Goal: Task Accomplishment & Management: Manage account settings

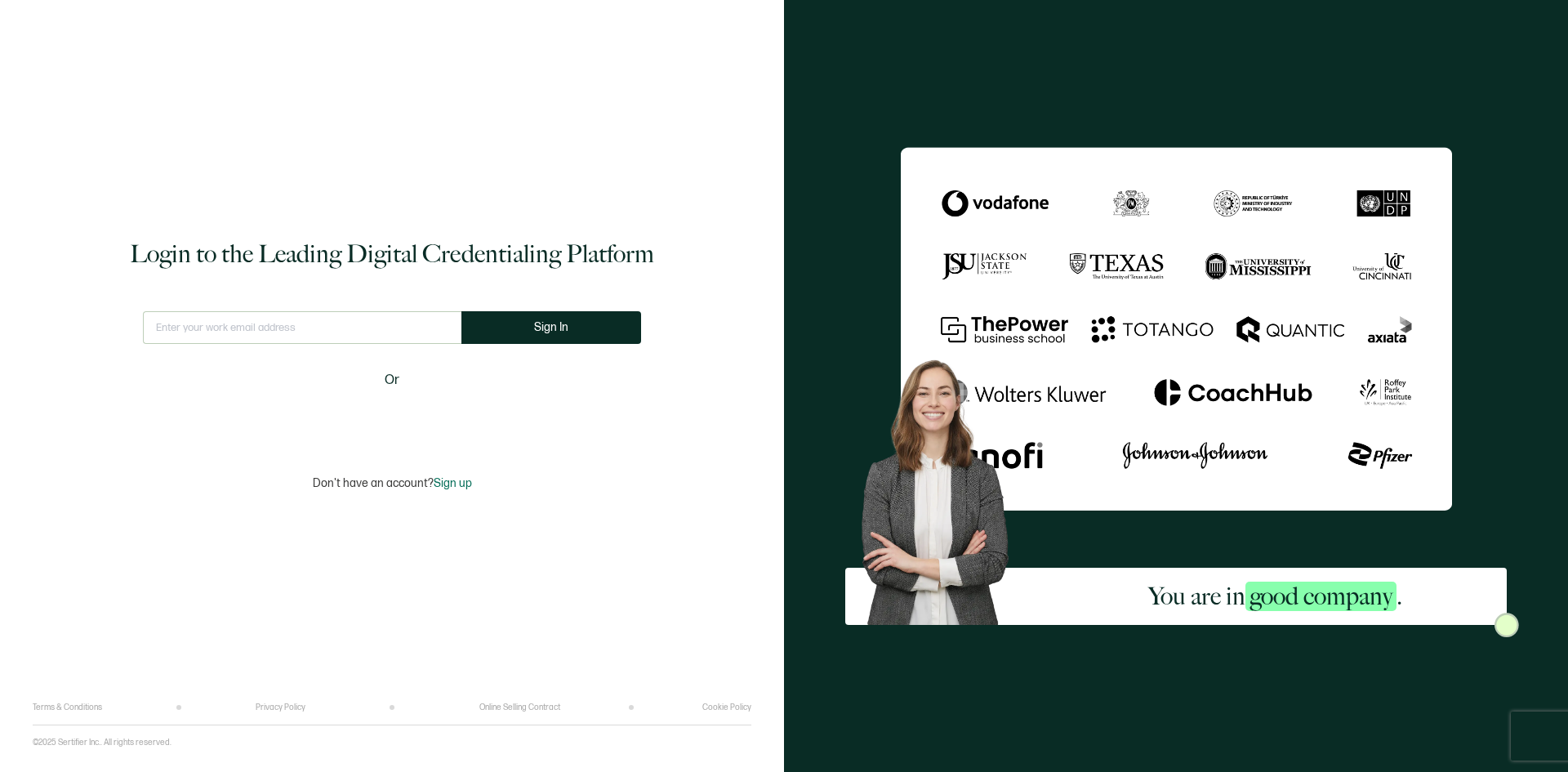
click at [655, 541] on div "Login to the Leading Digital Credentialing Platform This doesn't look like a va…" at bounding box center [392, 363] width 719 height 677
click at [276, 326] on input "text" at bounding box center [302, 327] width 318 height 33
click at [622, 478] on div "Login to the Leading Digital Credentialing Platform This doesn't look like a va…" at bounding box center [392, 363] width 719 height 677
click at [283, 330] on input "text" at bounding box center [303, 327] width 331 height 33
paste input "[EMAIL_ADDRESS][DOMAIN_NAME]"
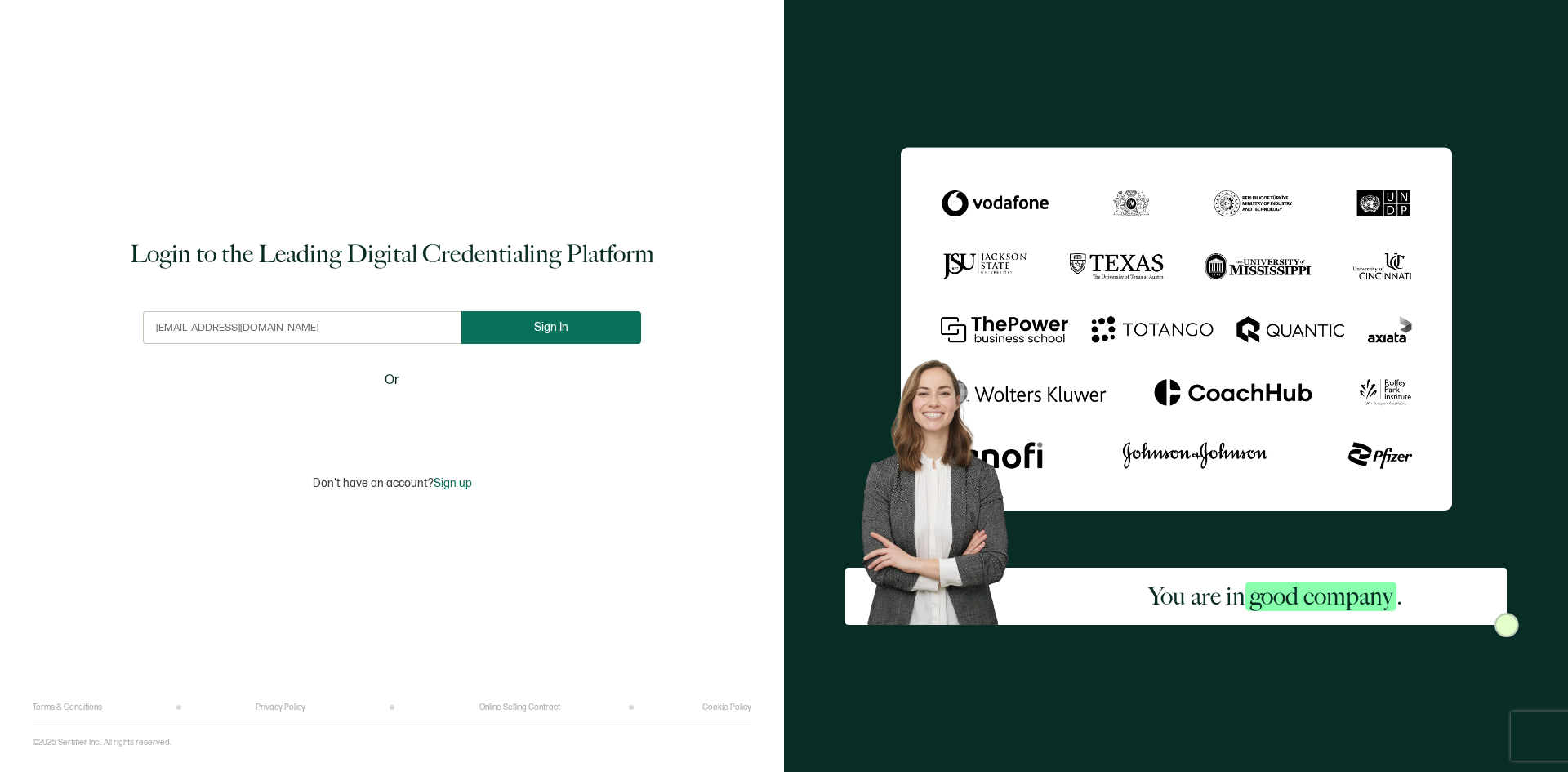
type input "[EMAIL_ADDRESS][DOMAIN_NAME]"
click at [537, 333] on span "Sign In" at bounding box center [552, 326] width 35 height 12
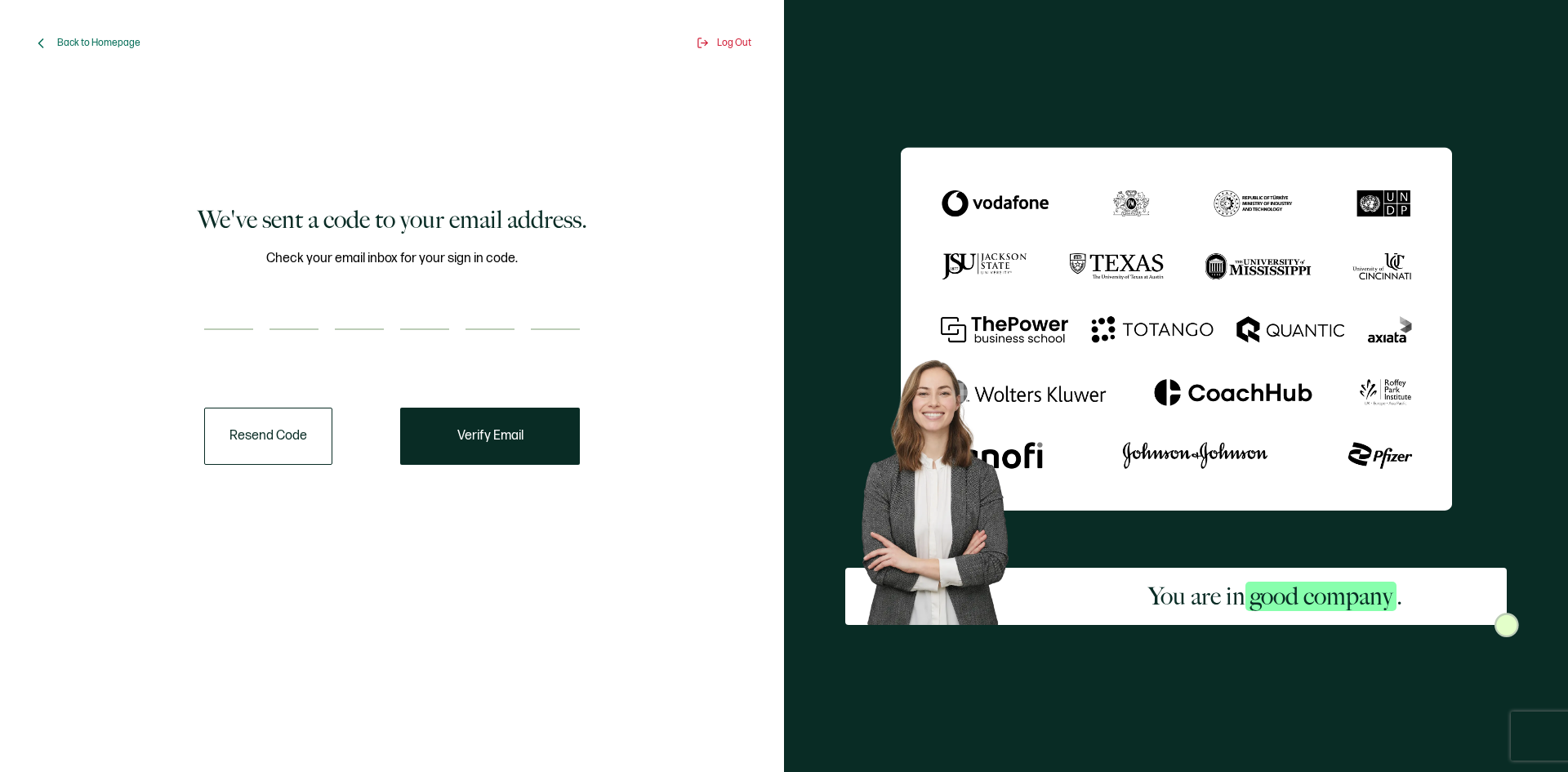
click at [220, 309] on input "number" at bounding box center [229, 314] width 49 height 33
paste input "8"
type input "8"
type input "2"
type input "6"
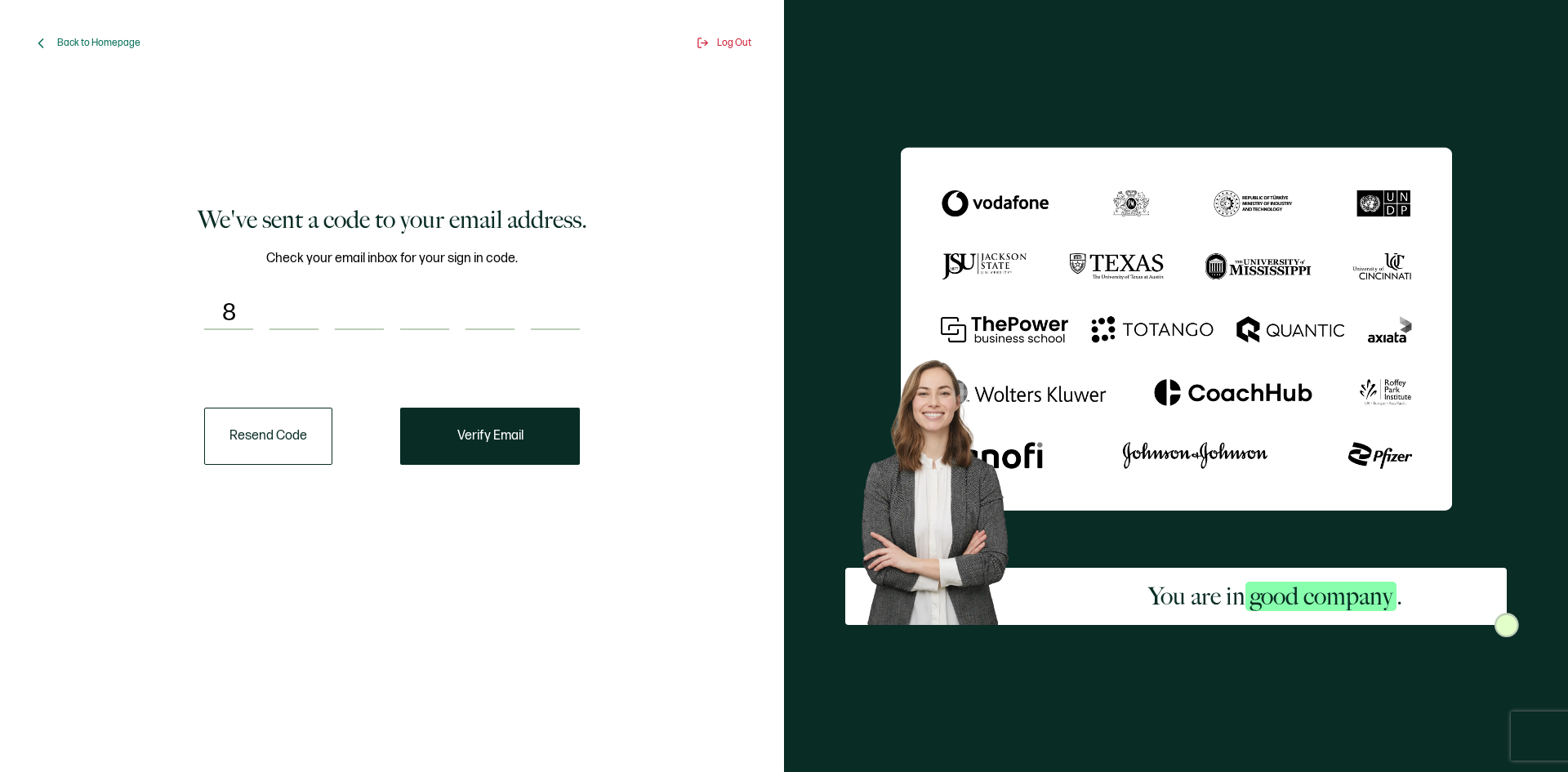
type input "7"
type input "8"
type input "3"
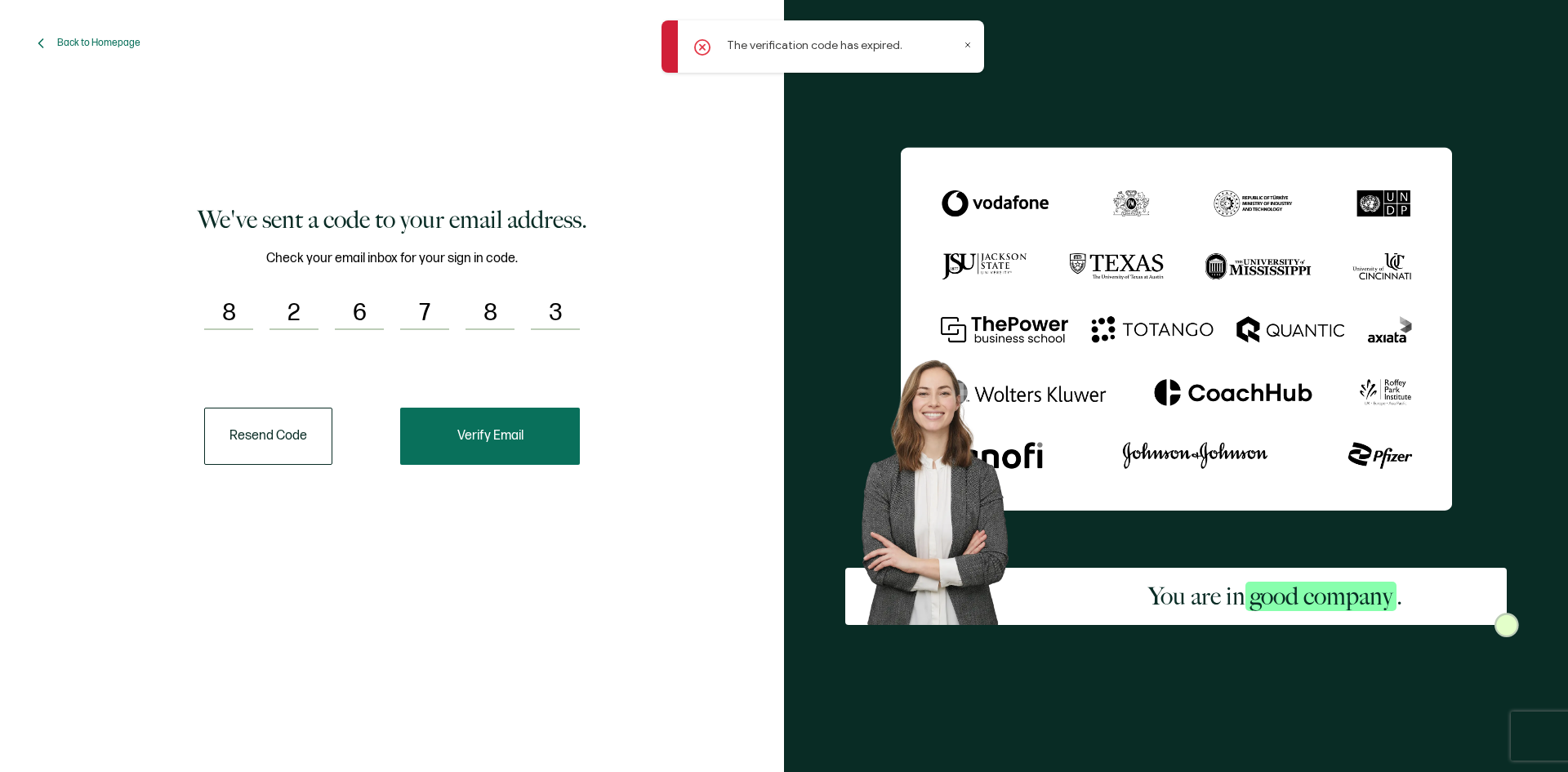
click at [407, 455] on button "Verify Email" at bounding box center [490, 437] width 180 height 58
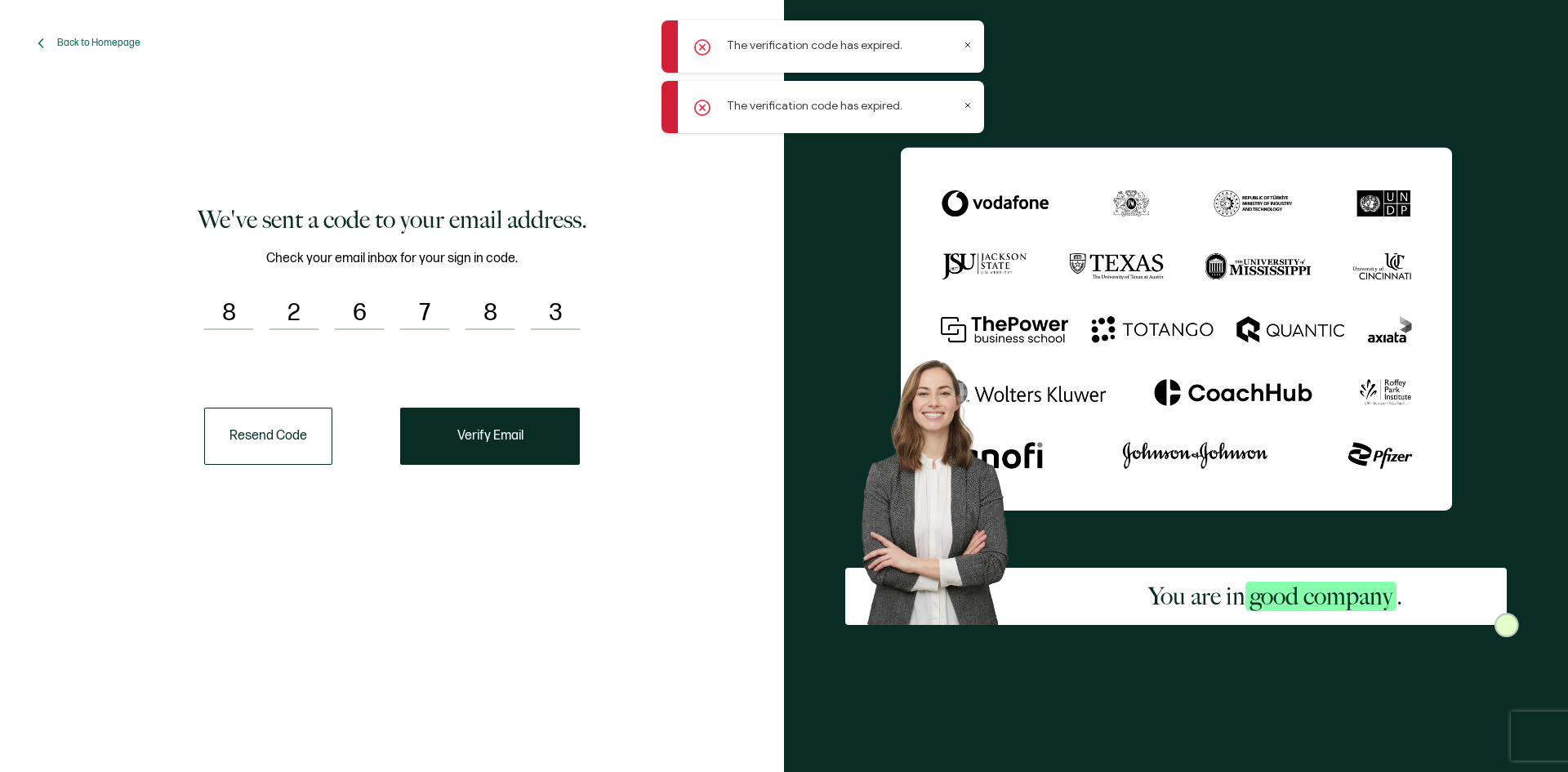
click at [965, 44] on icon at bounding box center [968, 45] width 8 height 8
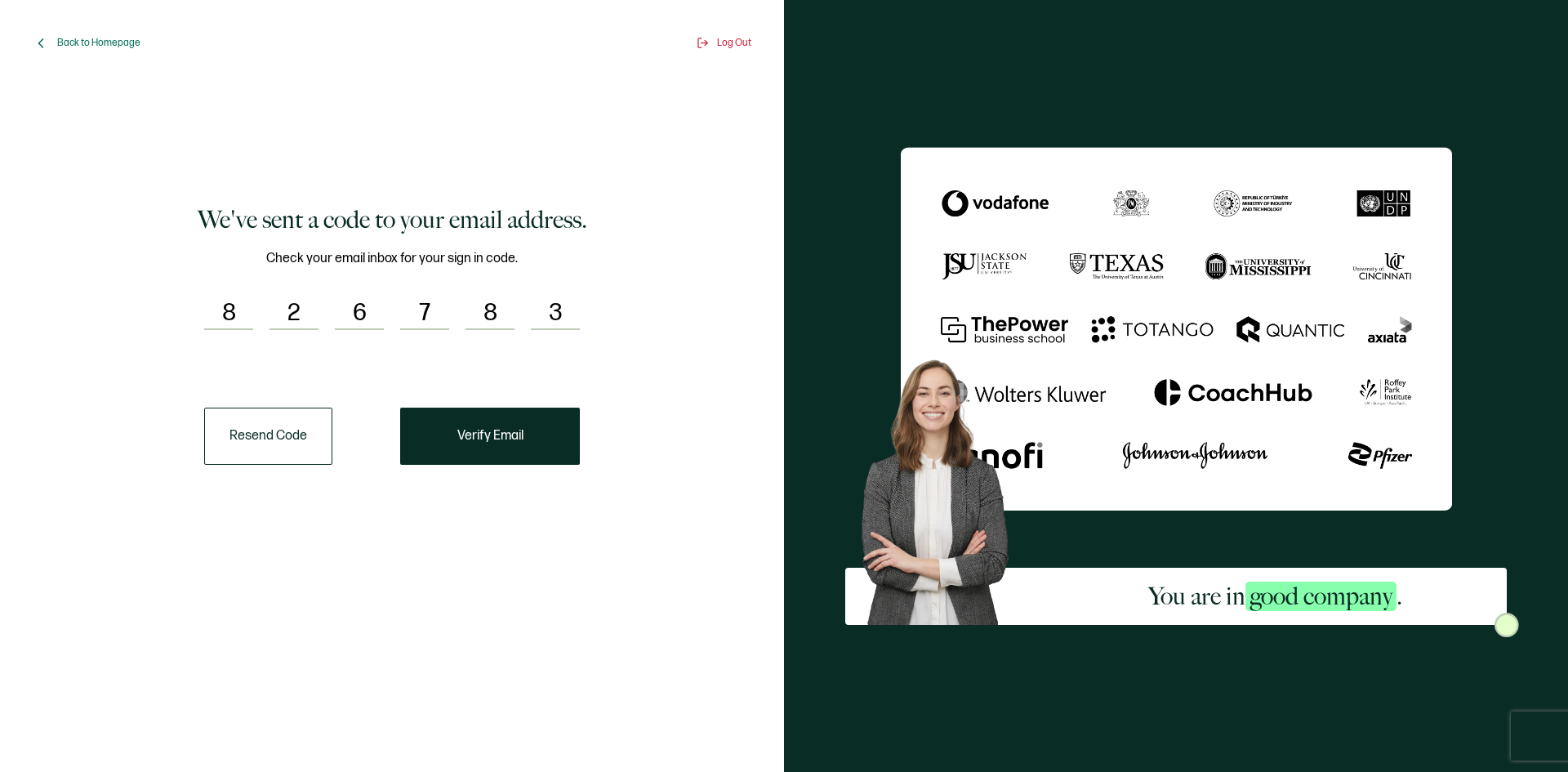
click at [565, 320] on input "3" at bounding box center [556, 314] width 49 height 33
click at [570, 303] on input "3" at bounding box center [556, 314] width 49 height 33
drag, startPoint x: 231, startPoint y: 310, endPoint x: 252, endPoint y: 310, distance: 21.0
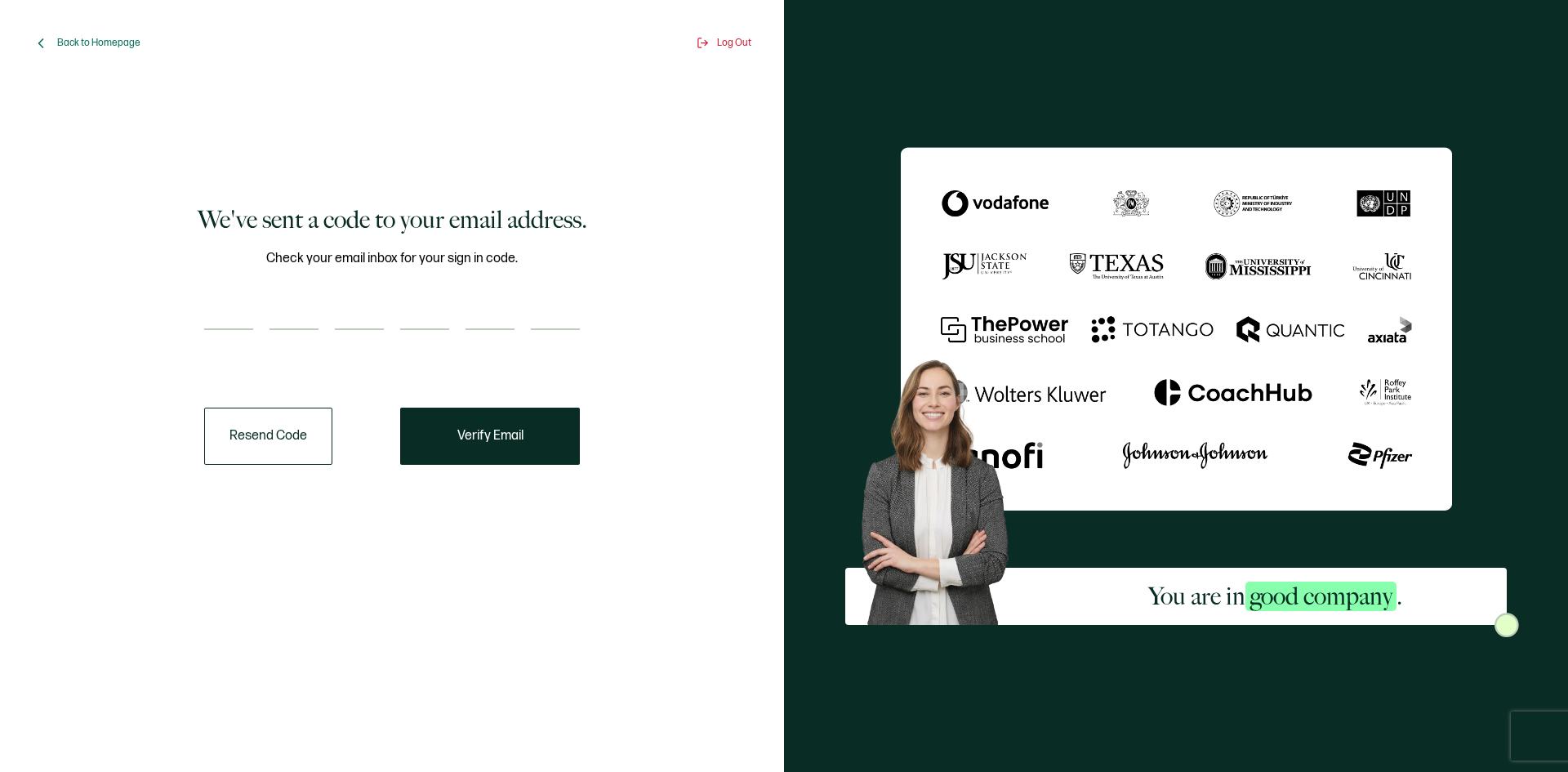
click at [231, 310] on input "number" at bounding box center [229, 314] width 49 height 33
paste input "4"
type input "4"
type input "0"
type input "4"
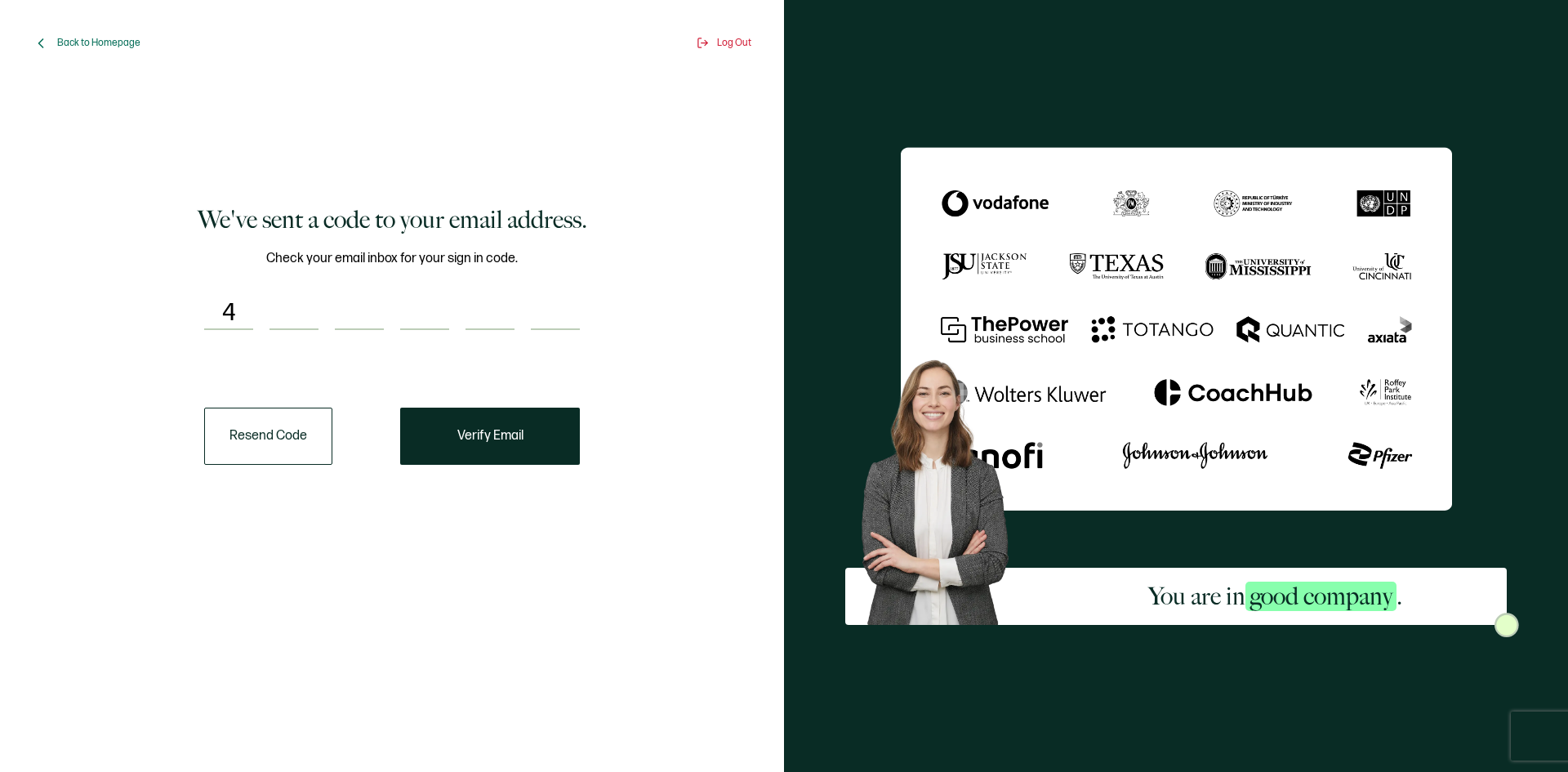
type input "1"
type input "4"
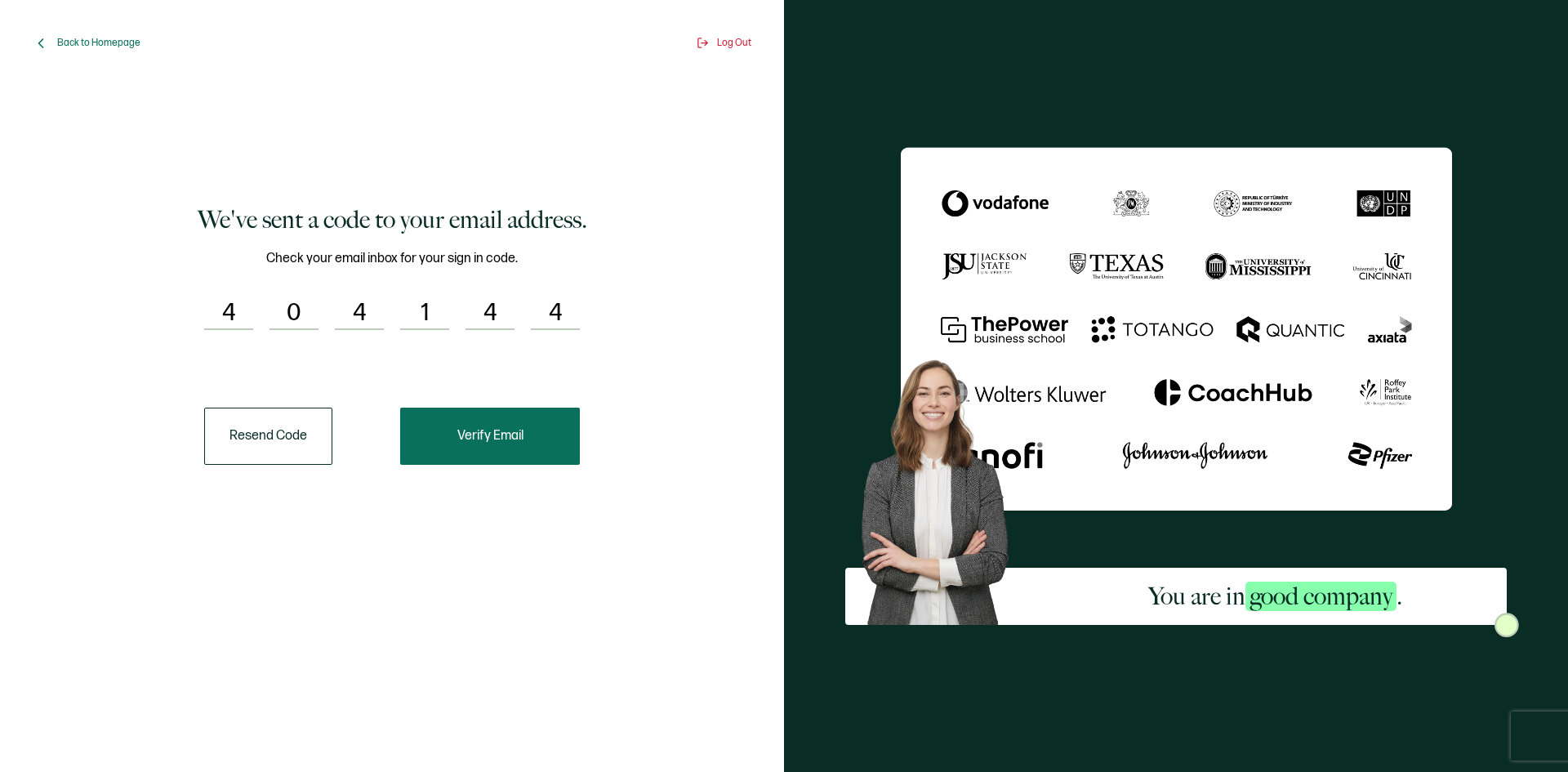
click at [540, 451] on button "Verify Email" at bounding box center [490, 437] width 180 height 58
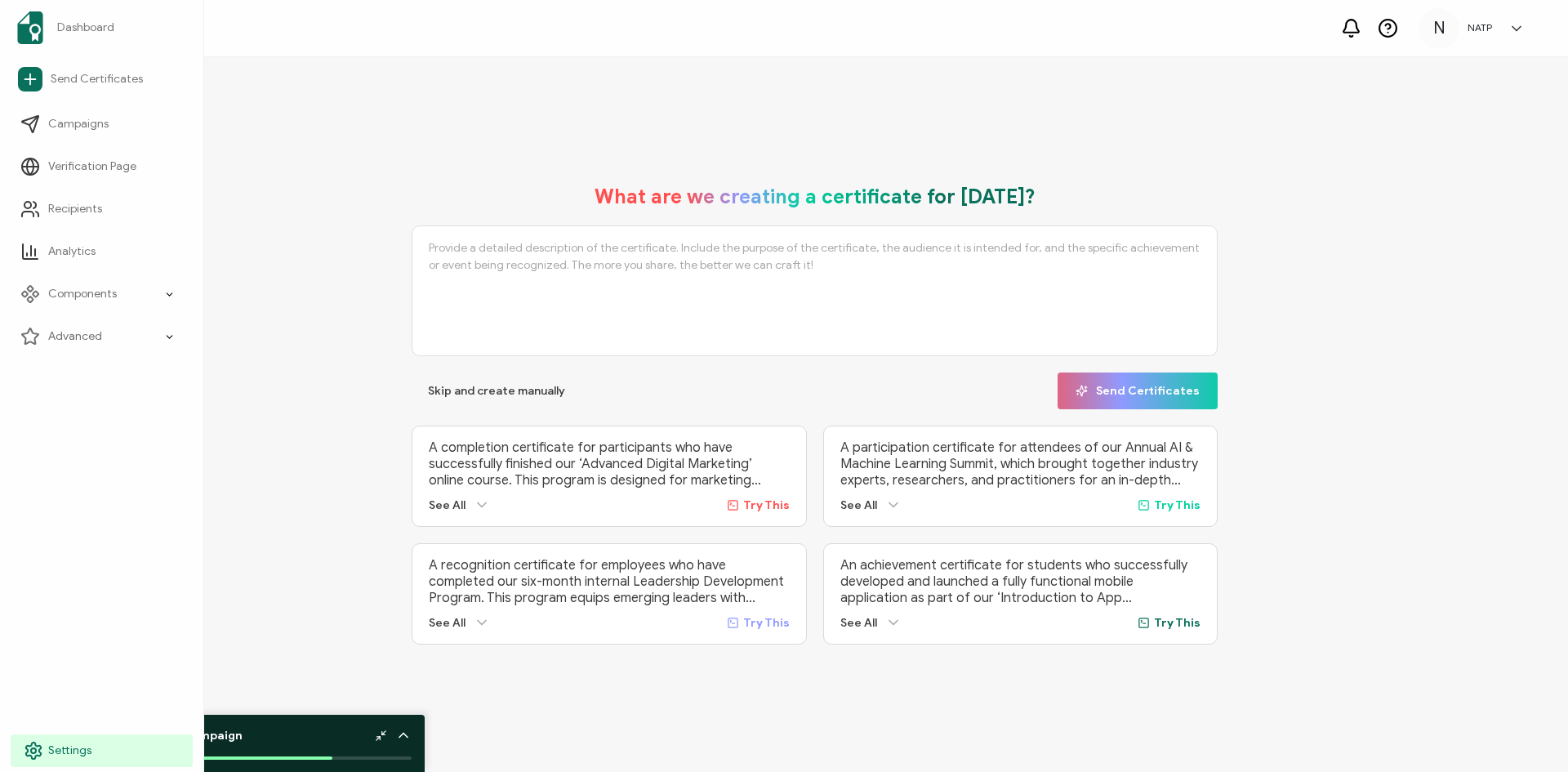
click at [48, 752] on link "Settings" at bounding box center [101, 751] width 182 height 33
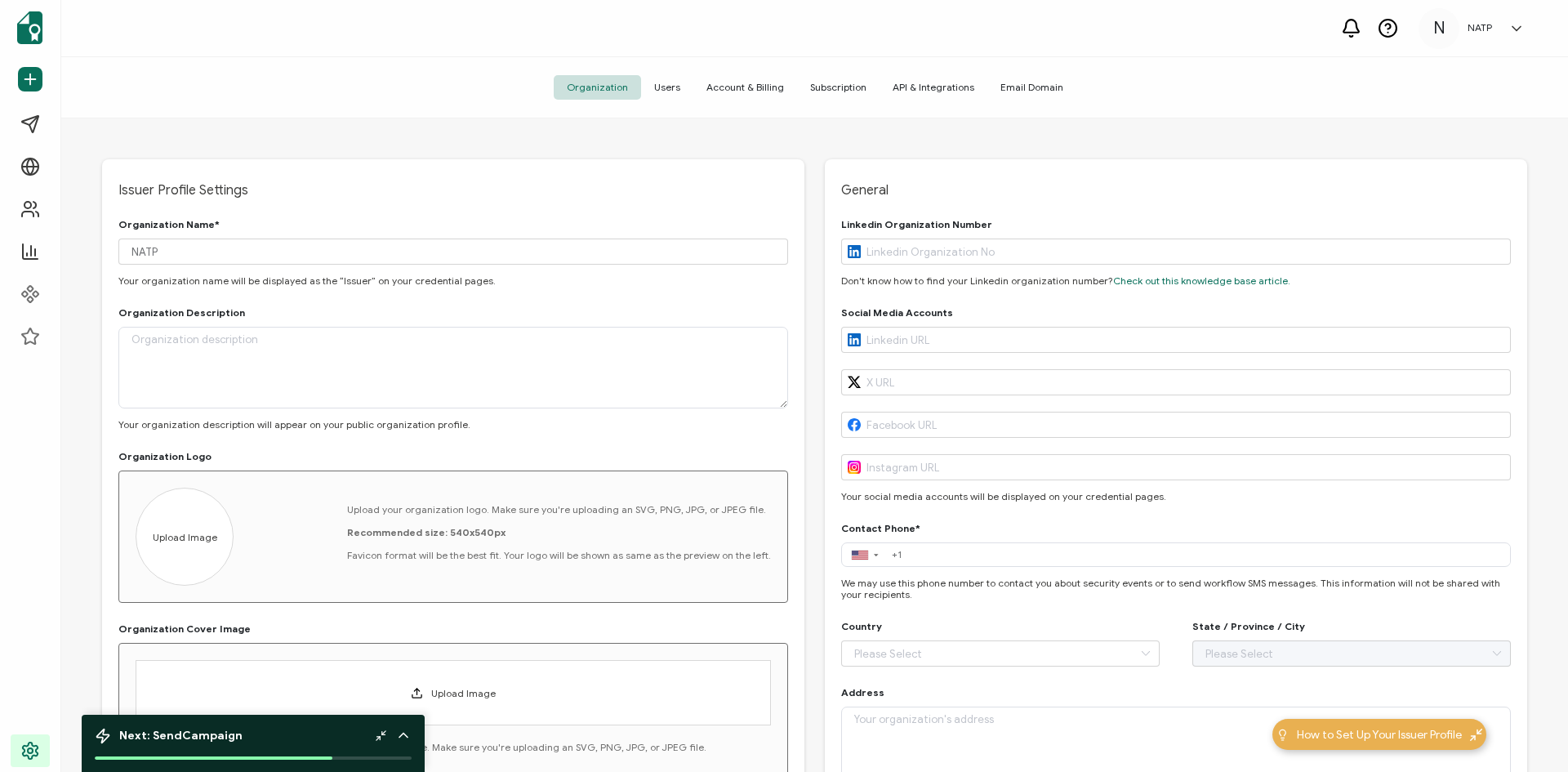
click at [940, 78] on span "API & Integrations" at bounding box center [933, 87] width 108 height 25
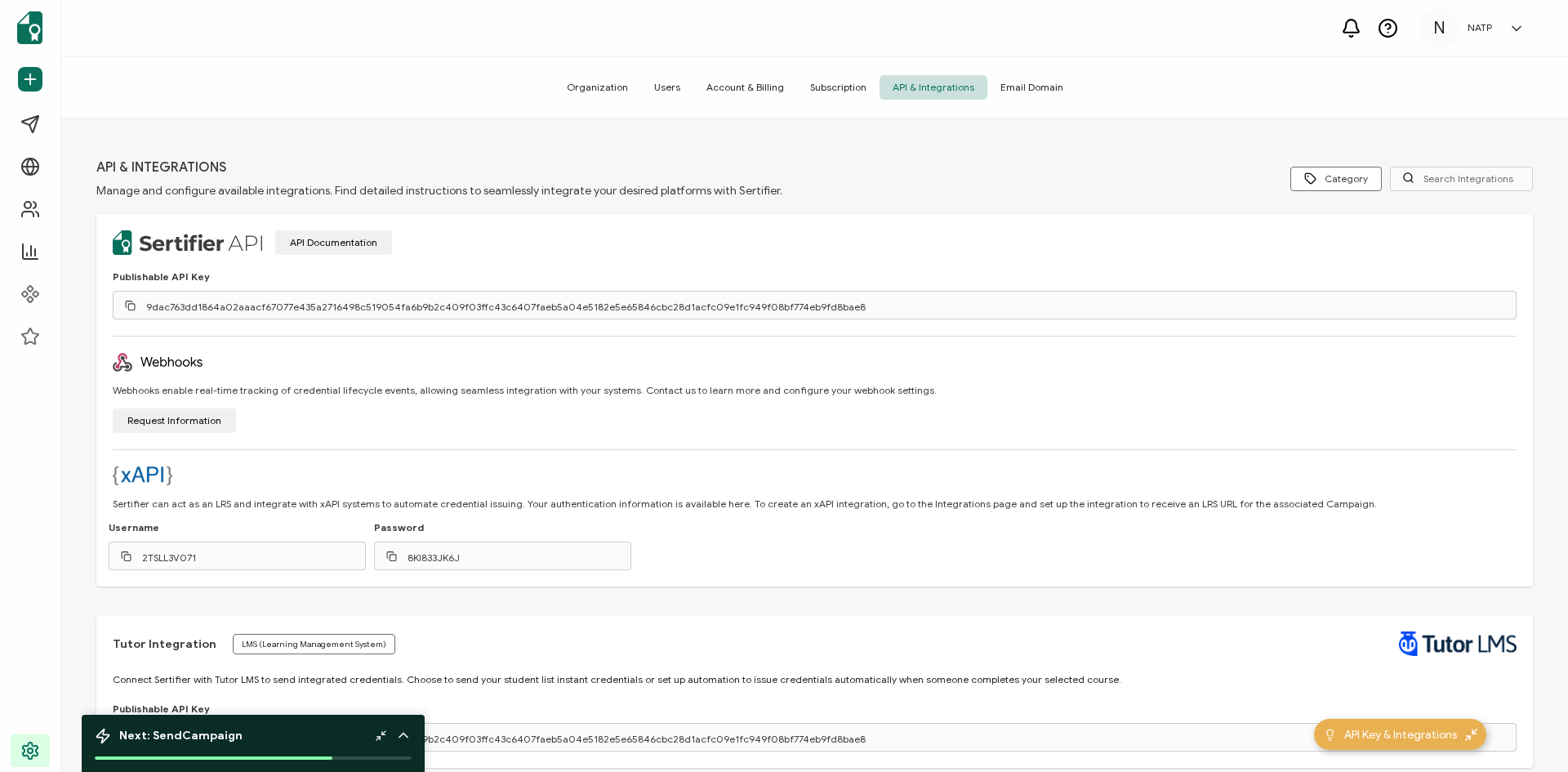
click at [129, 303] on rect at bounding box center [132, 306] width 7 height 7
click at [1387, 30] on icon at bounding box center [1388, 28] width 21 height 21
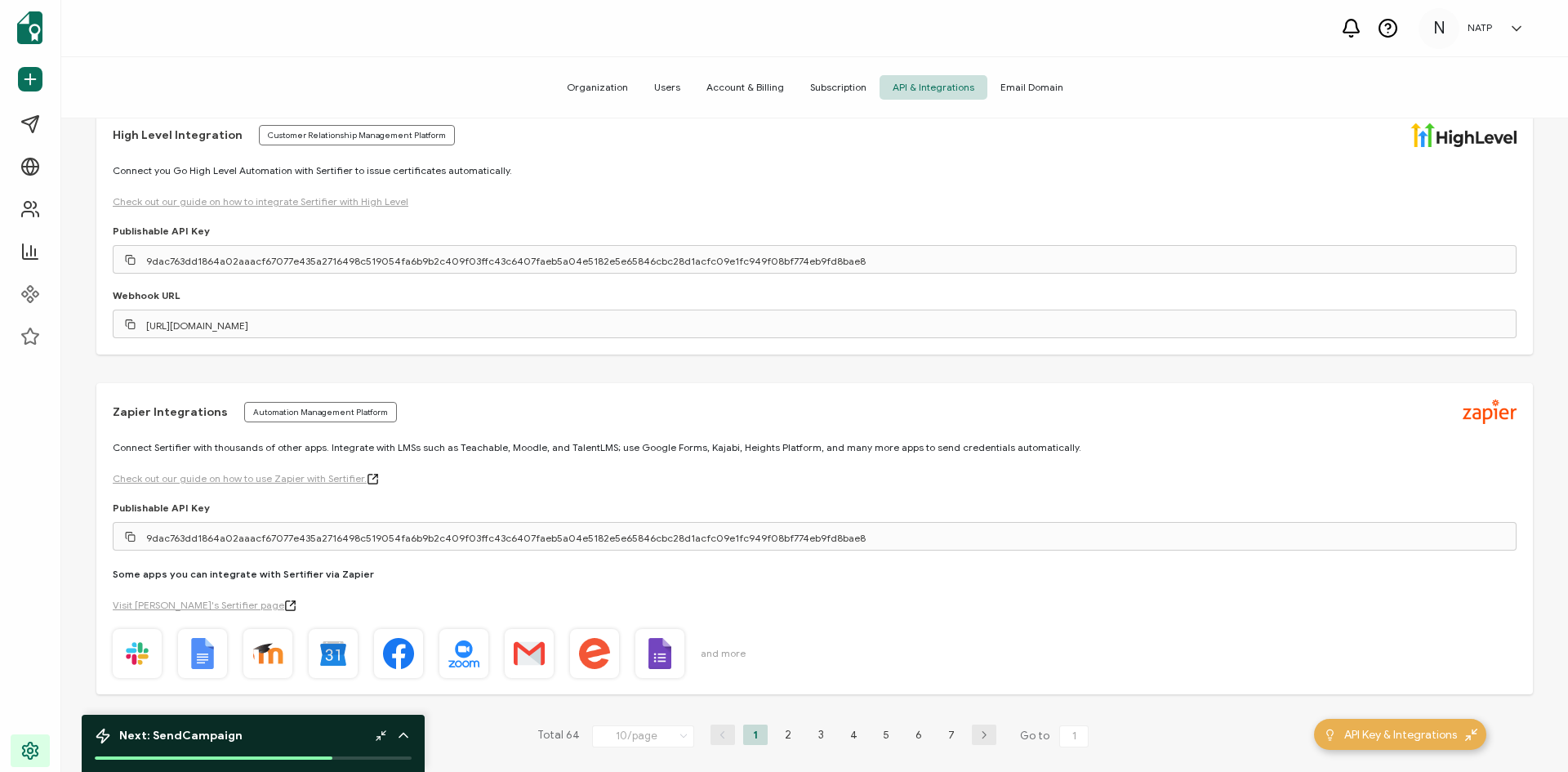
scroll to position [2019, 0]
